Goal: Task Accomplishment & Management: Manage account settings

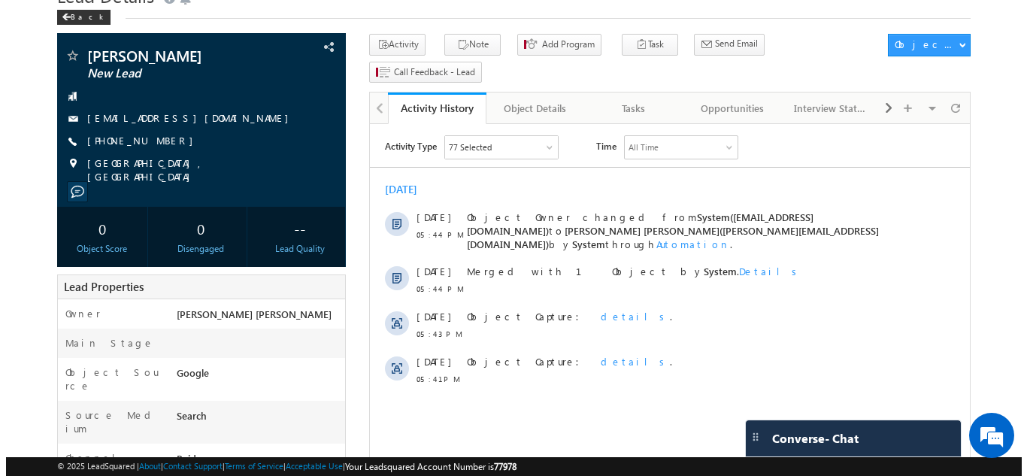
scroll to position [68, 0]
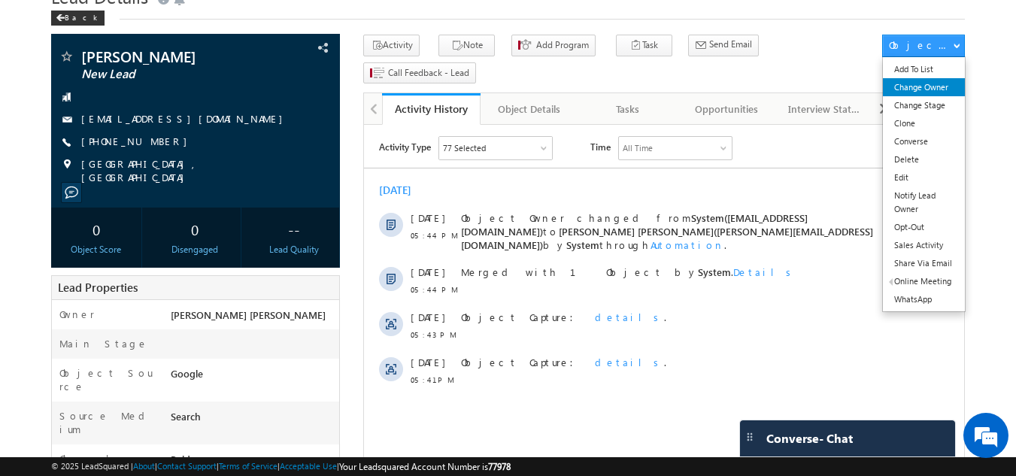
click at [933, 92] on link "Change Owner" at bounding box center [924, 87] width 82 height 18
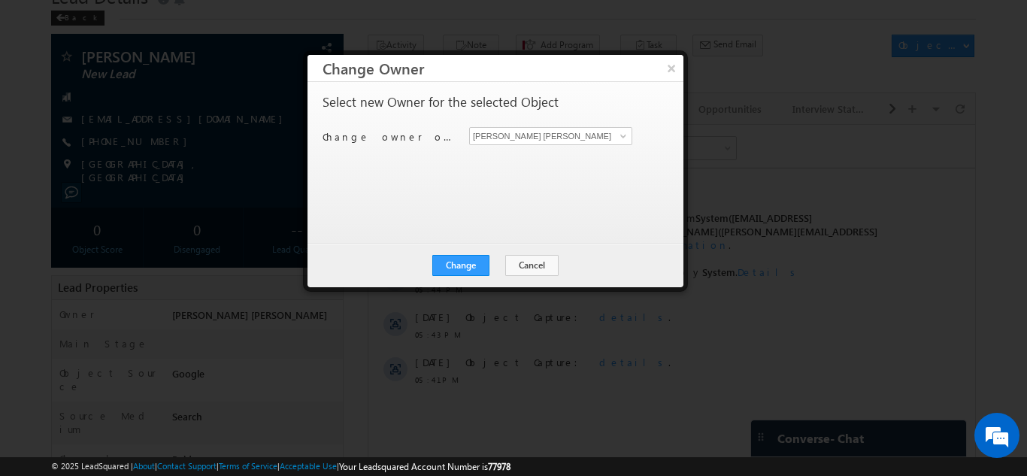
scroll to position [0, 0]
click at [627, 141] on span at bounding box center [624, 136] width 12 height 12
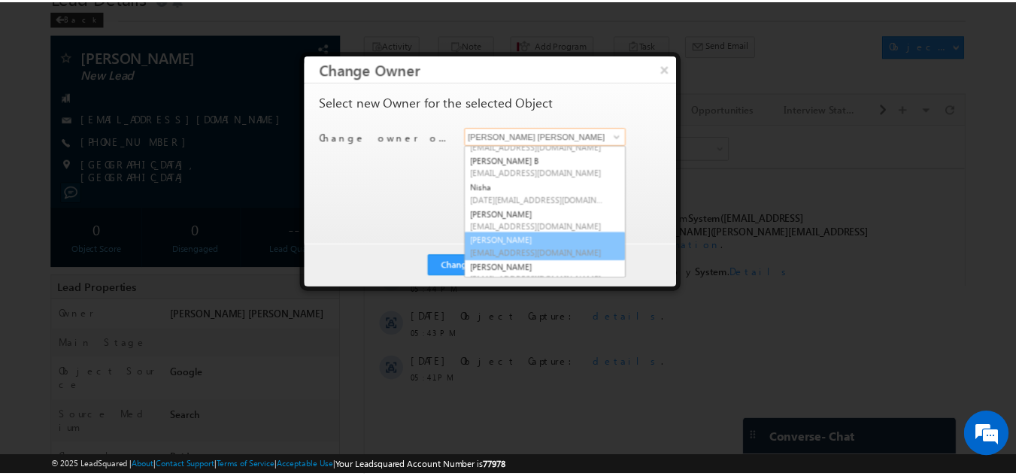
scroll to position [155, 0]
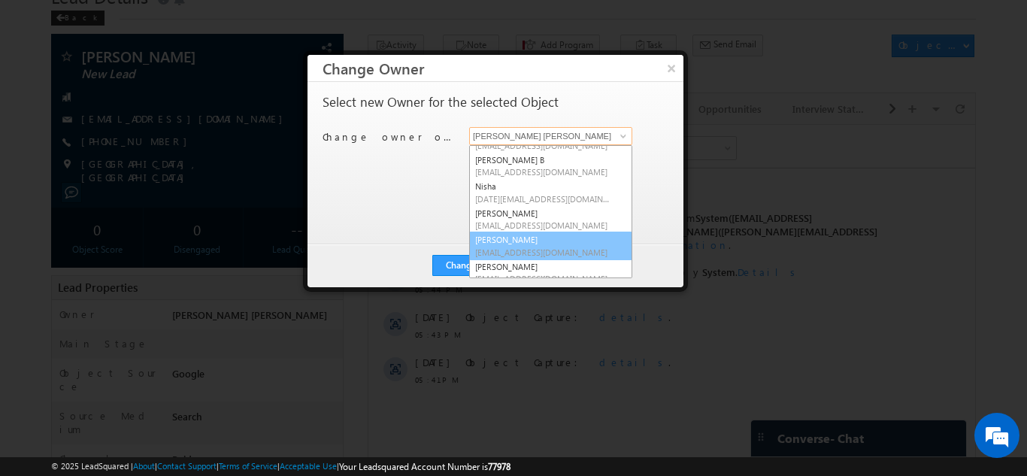
click at [533, 241] on link "[PERSON_NAME] [EMAIL_ADDRESS][DOMAIN_NAME]" at bounding box center [550, 246] width 163 height 29
type input "[PERSON_NAME]"
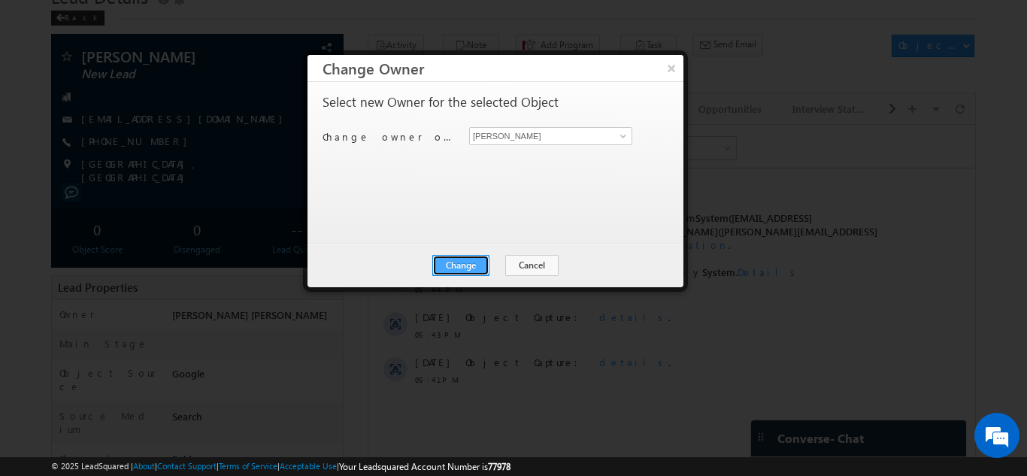
click at [484, 255] on button "Change" at bounding box center [460, 265] width 57 height 21
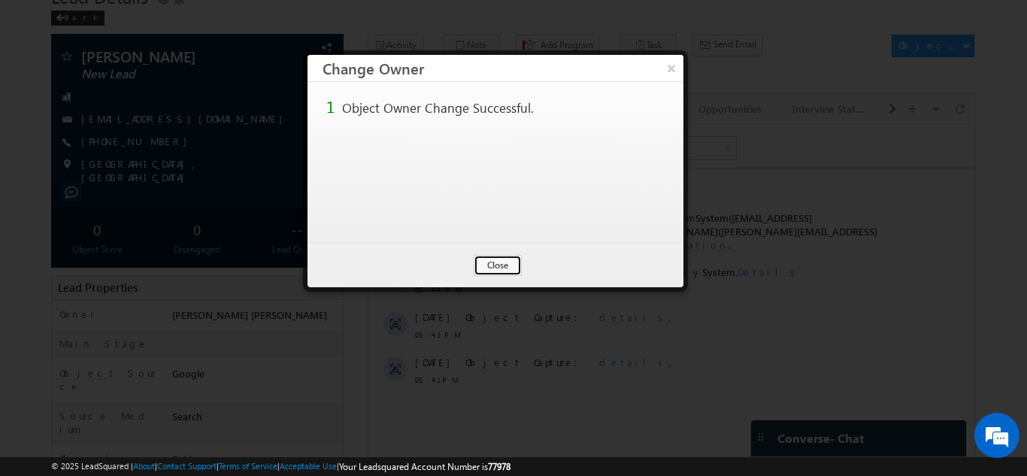
click at [484, 255] on button "Close" at bounding box center [498, 265] width 48 height 21
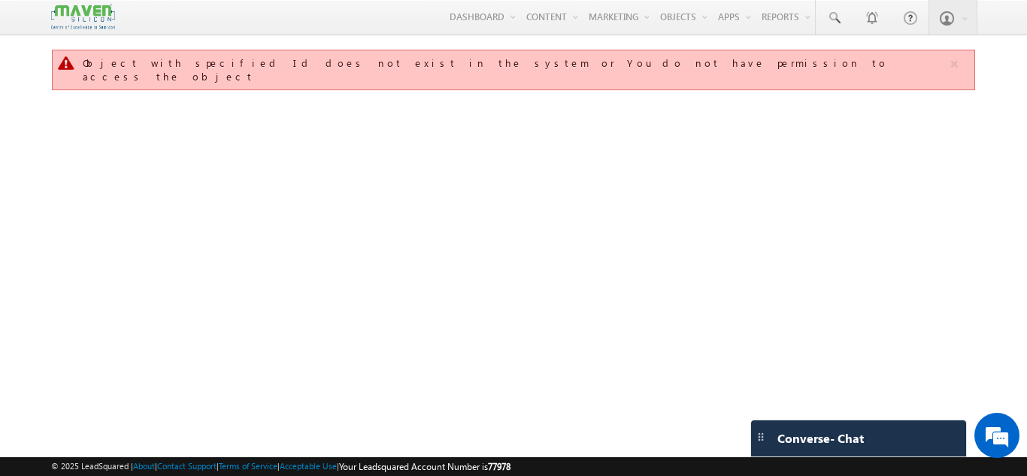
click at [171, 220] on div "Object with specified Id does not exist in the system or You do not have permis…" at bounding box center [513, 237] width 924 height 376
